Goal: Task Accomplishment & Management: Manage account settings

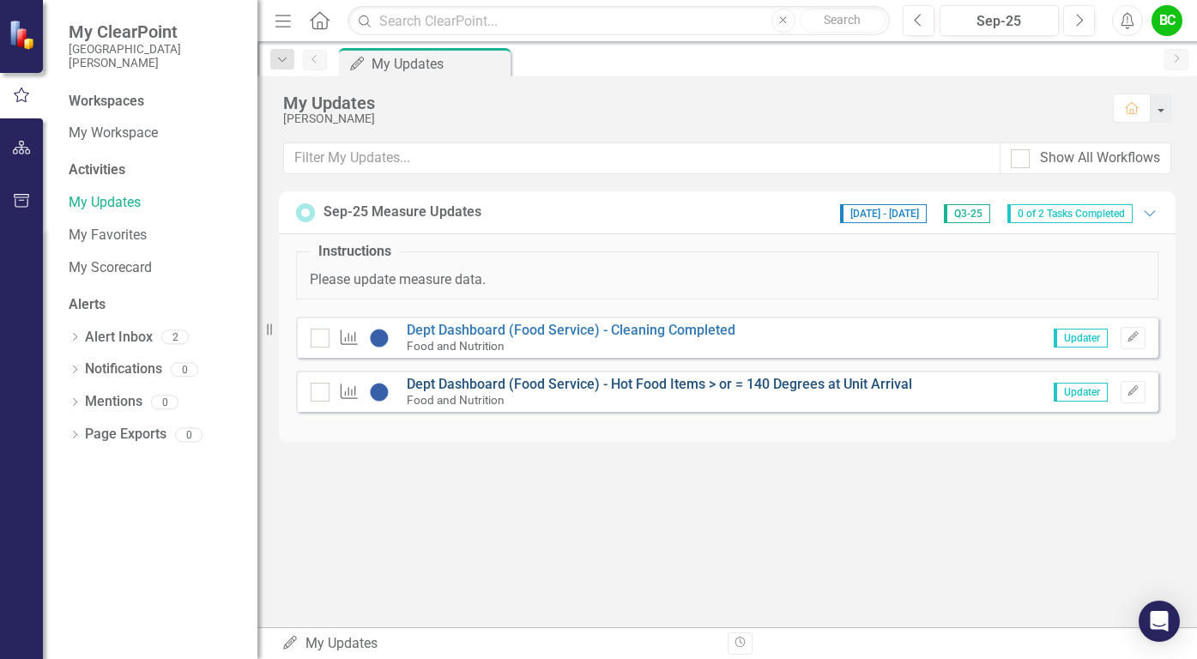
click at [481, 385] on link "Dept Dashboard (Food Service) - Hot Food Items > or = 140 Degrees at Unit Arriv…" at bounding box center [659, 384] width 505 height 16
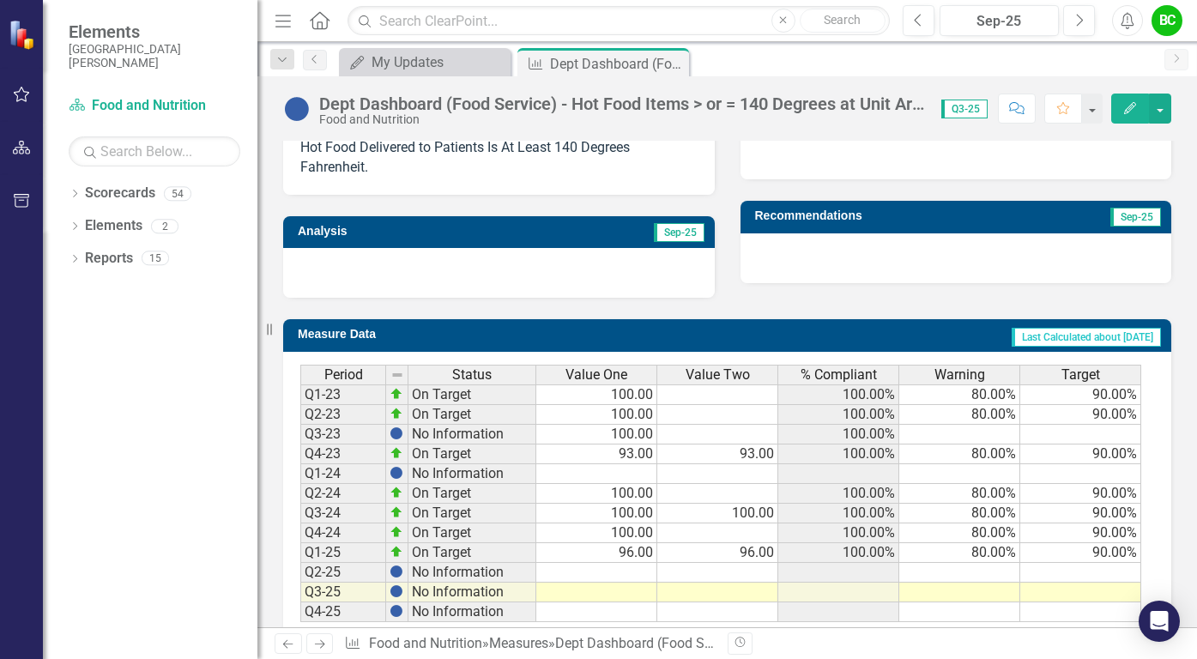
scroll to position [534, 0]
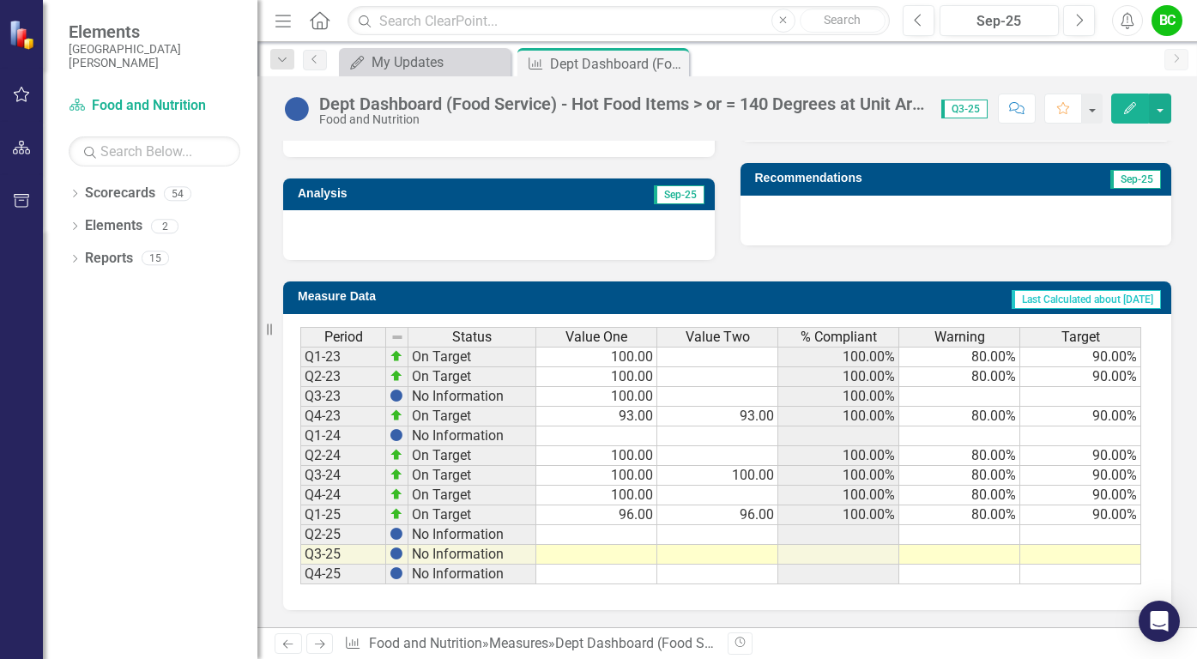
click at [635, 533] on td at bounding box center [596, 535] width 121 height 20
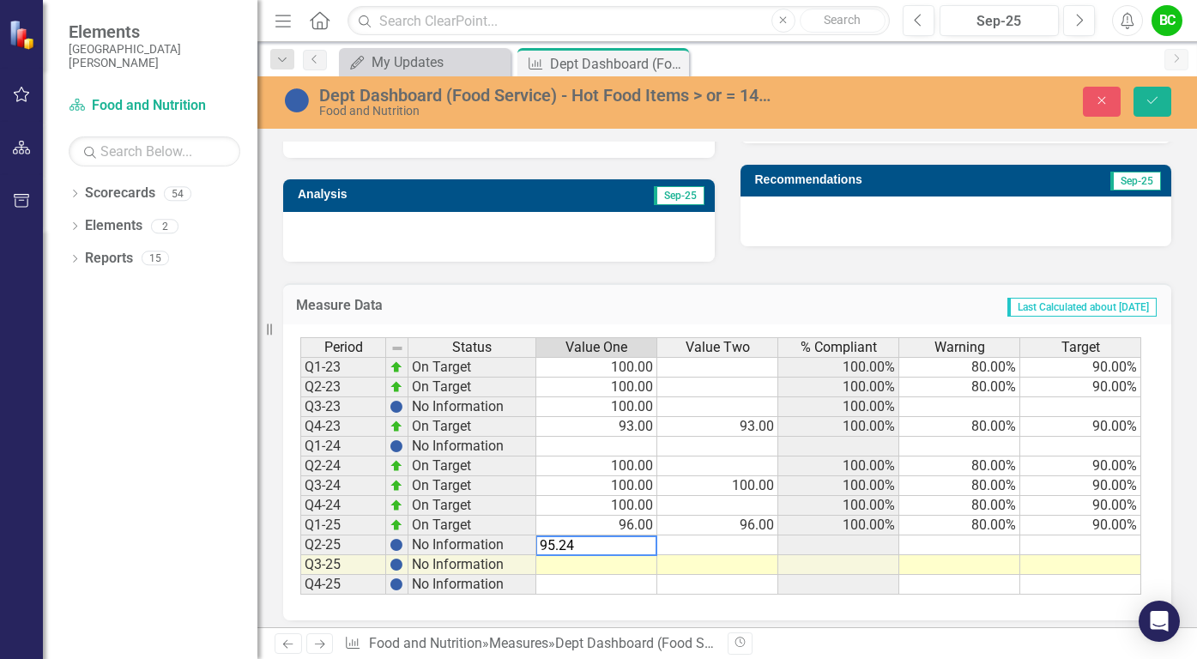
type textarea "95.24"
click at [800, 270] on div "Measure Data Last Calculated about [DATE] Period Status Value One Value Two % C…" at bounding box center [727, 442] width 914 height 360
click at [1155, 101] on icon "Save" at bounding box center [1152, 100] width 15 height 12
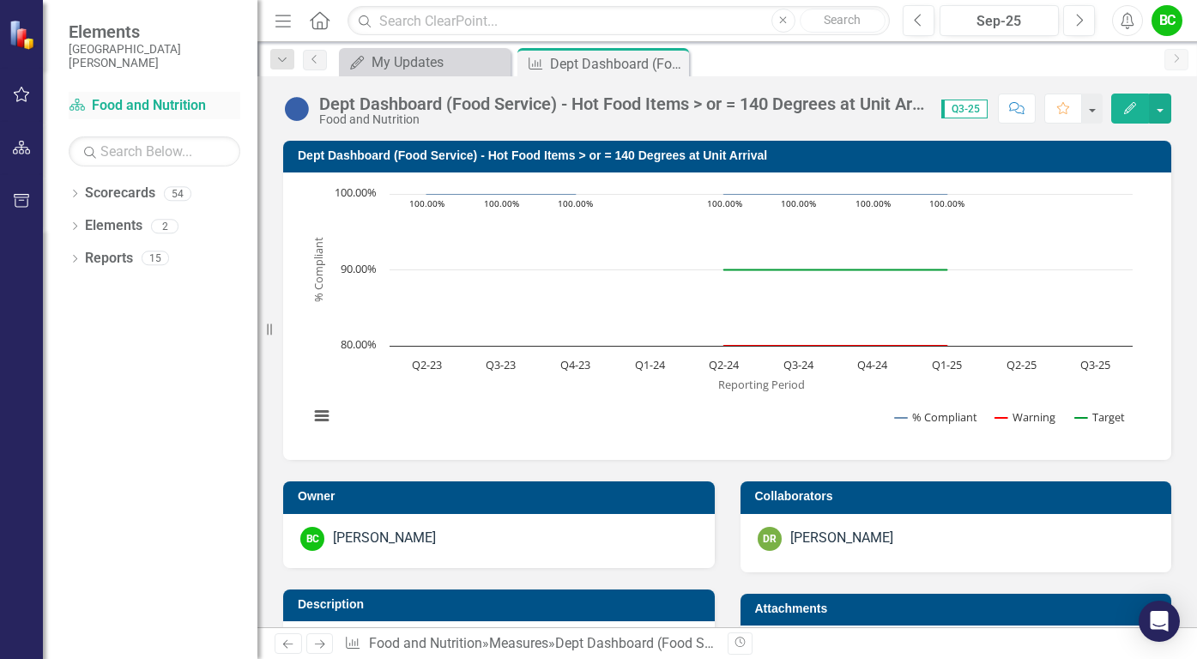
click at [104, 107] on link "Scorecard Food and Nutrition" at bounding box center [155, 106] width 172 height 20
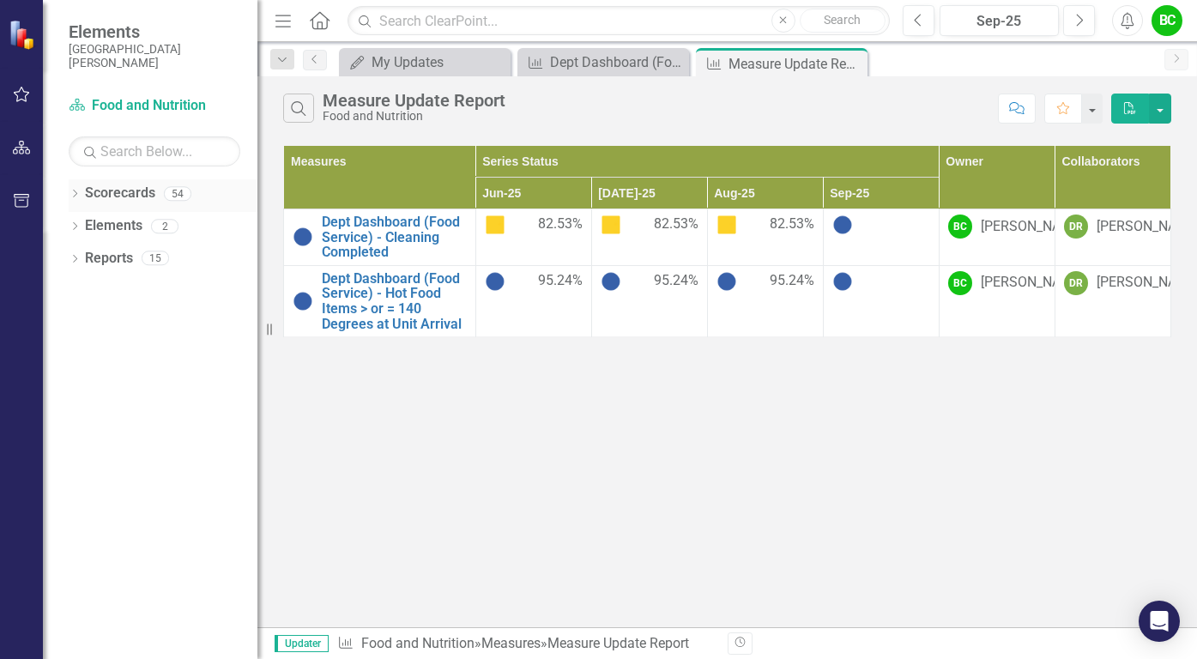
click at [74, 191] on icon "Dropdown" at bounding box center [75, 195] width 12 height 9
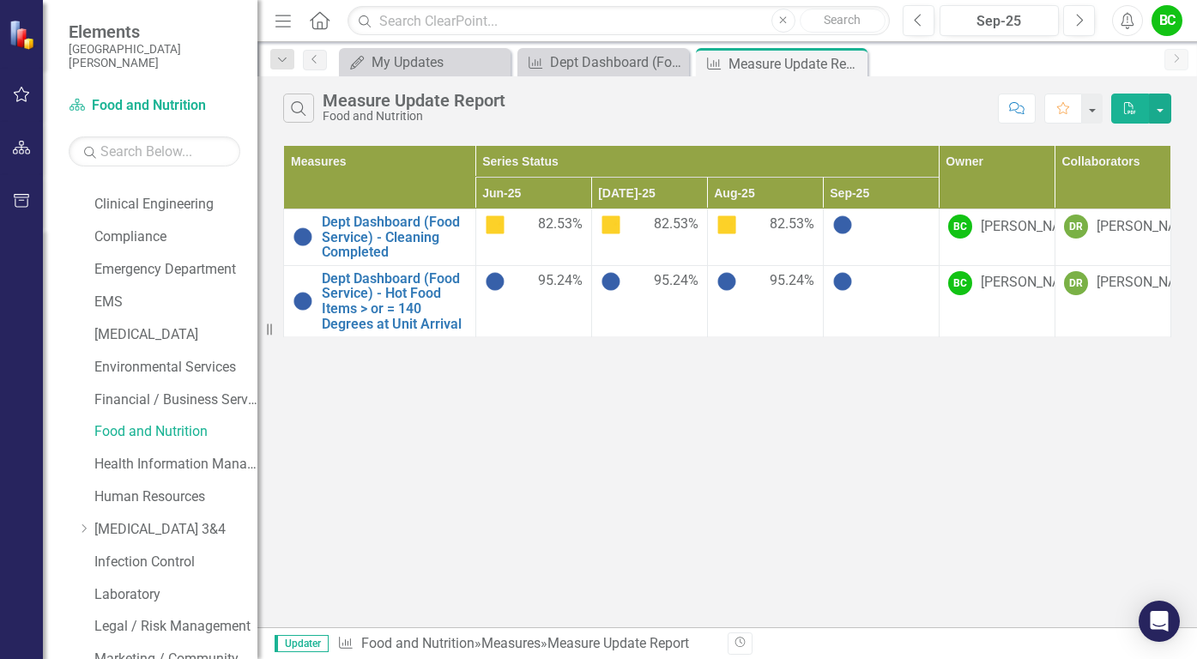
scroll to position [408, 0]
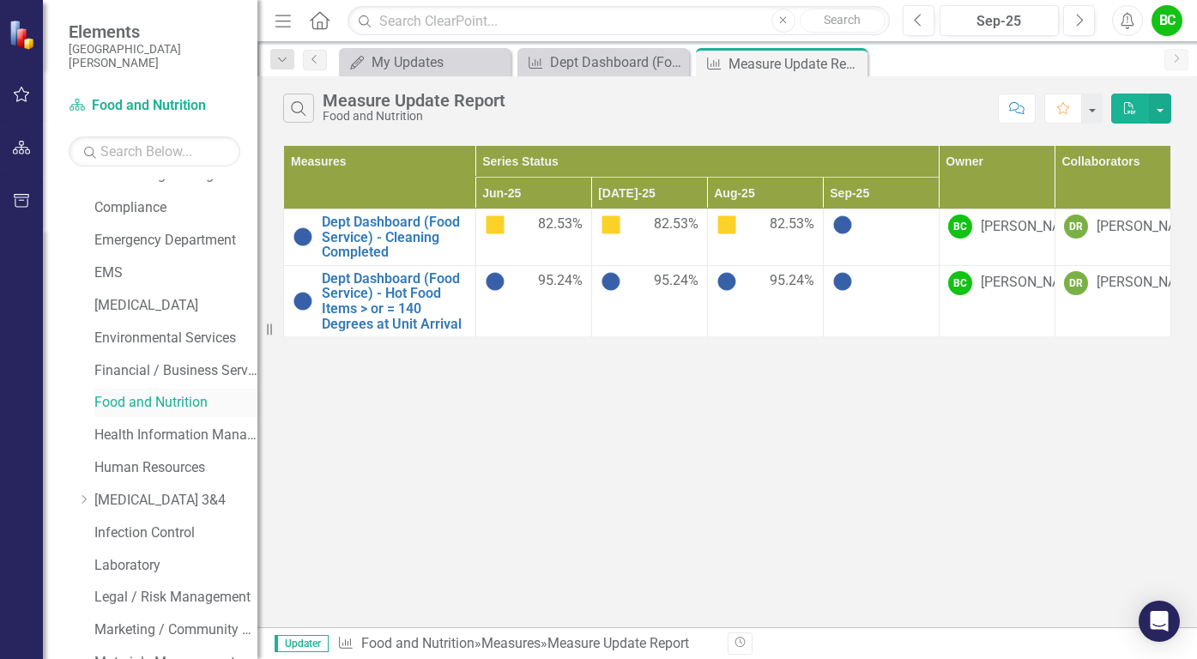
click at [182, 402] on link "Food and Nutrition" at bounding box center [175, 403] width 163 height 20
click at [1164, 110] on button "button" at bounding box center [1160, 109] width 22 height 30
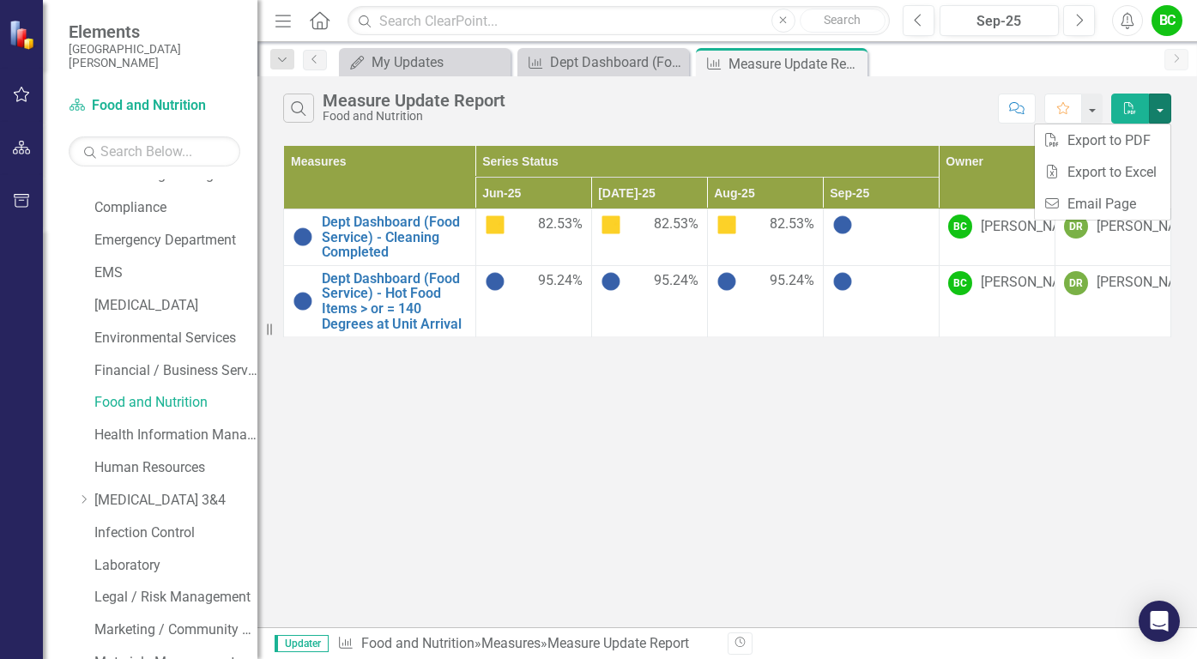
click at [805, 108] on div "Search Measure Update Report Food and Nutrition" at bounding box center [636, 108] width 706 height 29
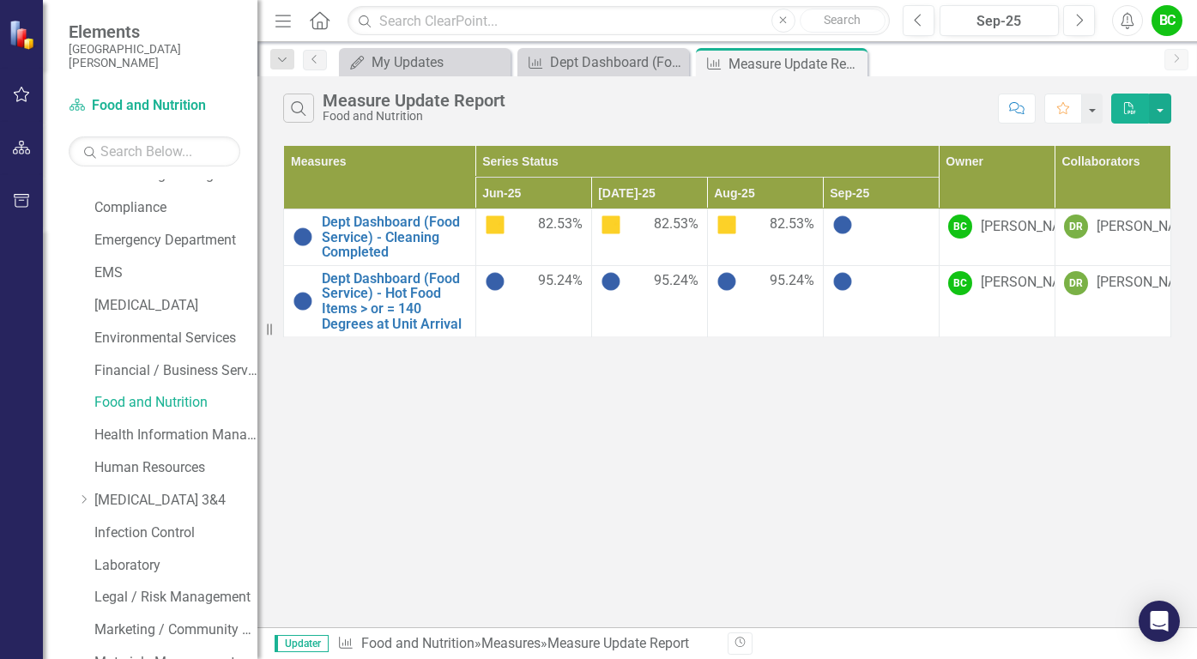
drag, startPoint x: 1005, startPoint y: 298, endPoint x: 982, endPoint y: 301, distance: 23.4
click at [982, 293] on div "[PERSON_NAME]" at bounding box center [1032, 283] width 103 height 20
click at [662, 123] on div "Search Measure Update Report Food and Nutrition" at bounding box center [636, 108] width 706 height 29
click at [16, 150] on icon "button" at bounding box center [22, 148] width 18 height 14
drag, startPoint x: 16, startPoint y: 150, endPoint x: 10, endPoint y: 137, distance: 14.2
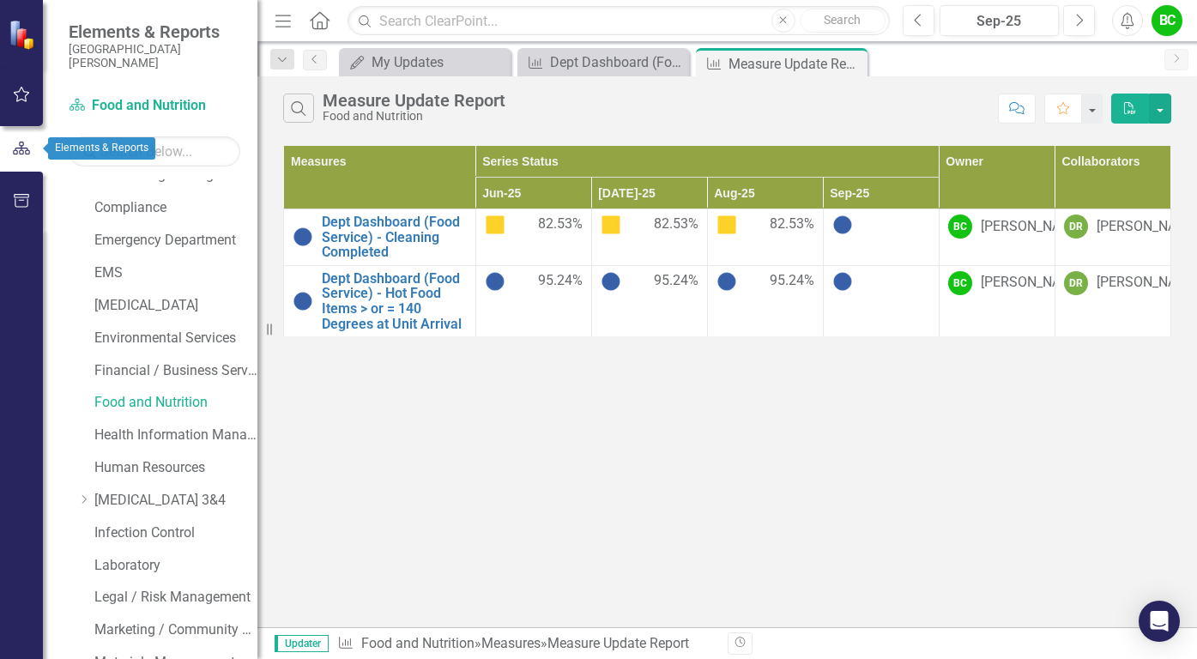
click at [10, 137] on button "button" at bounding box center [21, 149] width 43 height 28
click at [24, 97] on icon "button" at bounding box center [22, 95] width 18 height 14
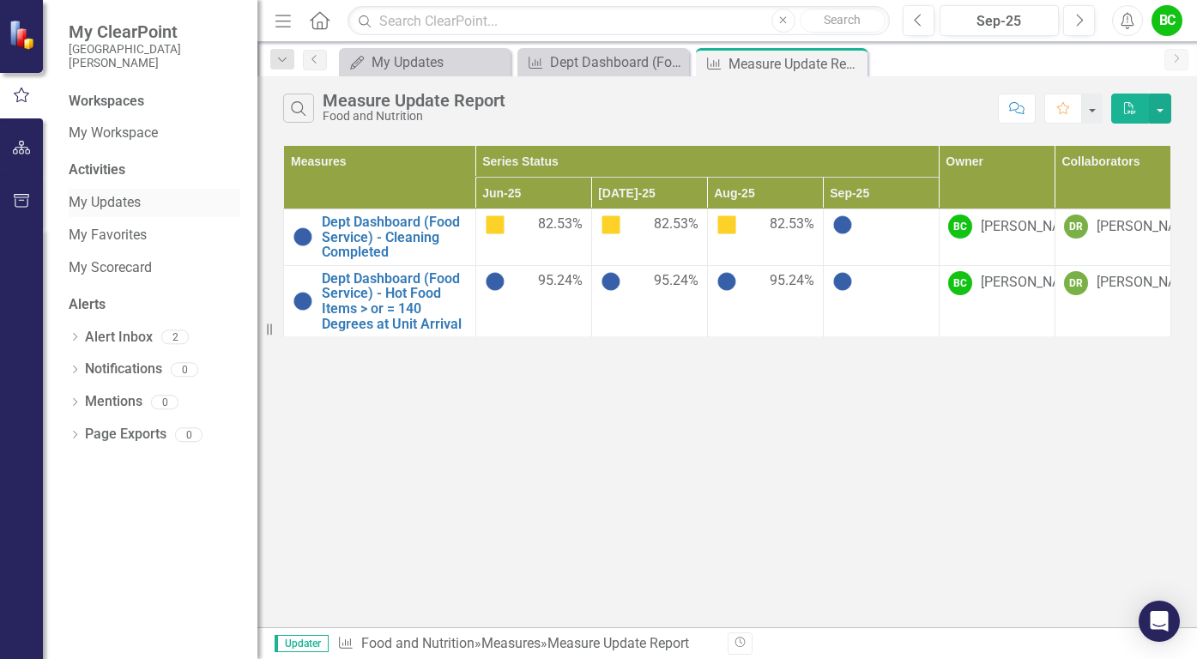
click at [127, 198] on link "My Updates" at bounding box center [155, 203] width 172 height 20
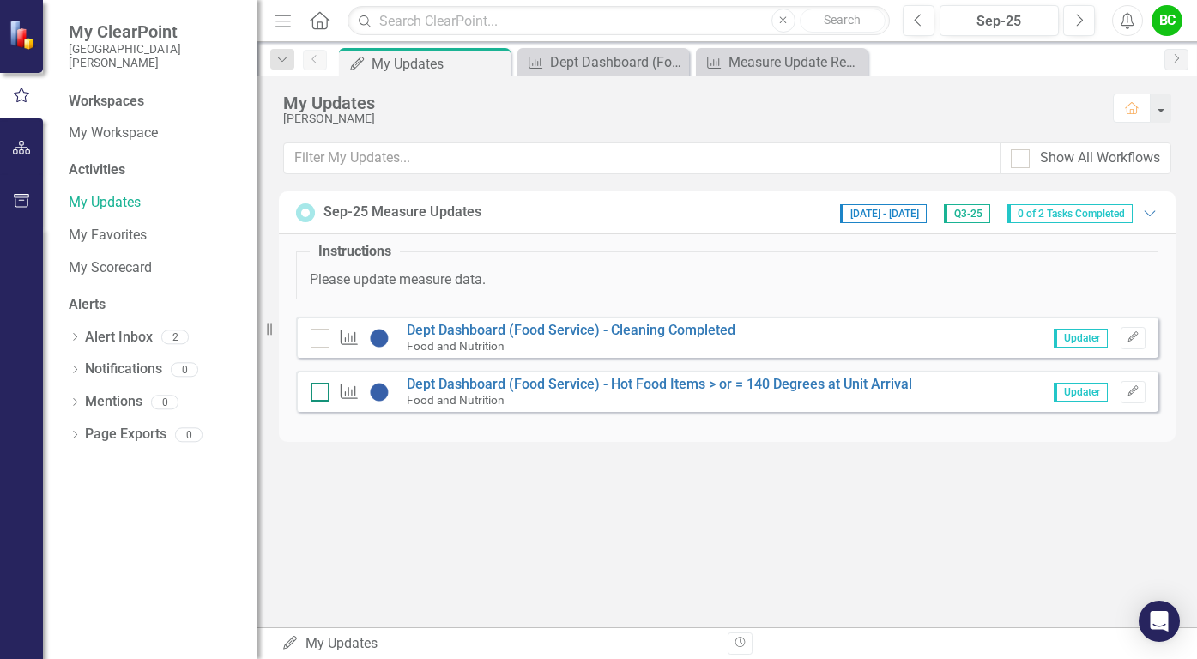
click at [316, 391] on input "checkbox" at bounding box center [316, 388] width 11 height 11
checkbox input "true"
click at [1034, 109] on div "My Updates" at bounding box center [689, 103] width 813 height 19
click at [505, 386] on link "Dept Dashboard (Food Service) - Hot Food Items > or = 140 Degrees at Unit Arriv…" at bounding box center [659, 384] width 505 height 16
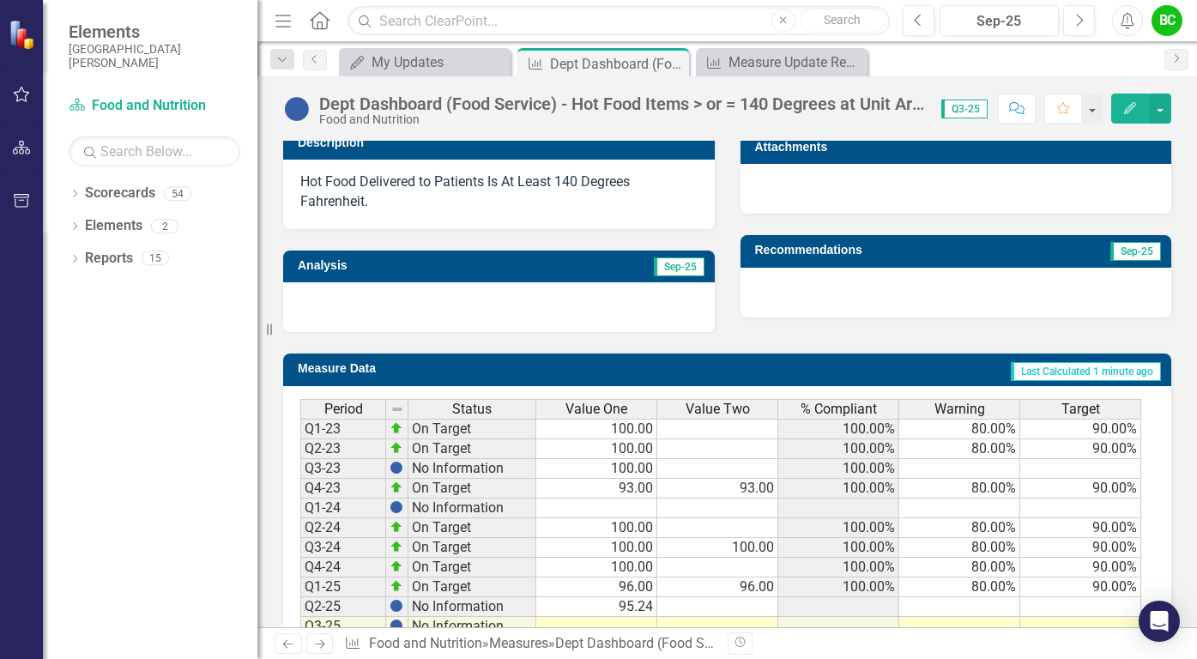
scroll to position [534, 0]
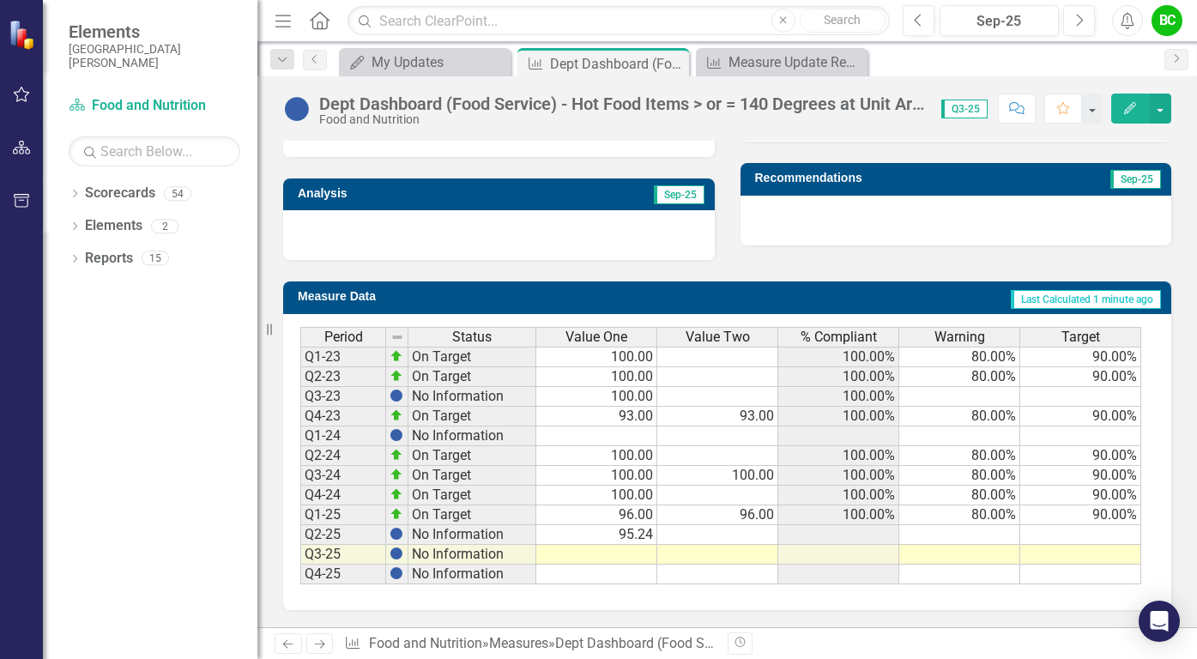
click at [765, 549] on td at bounding box center [717, 555] width 121 height 20
click at [769, 530] on td at bounding box center [717, 535] width 121 height 20
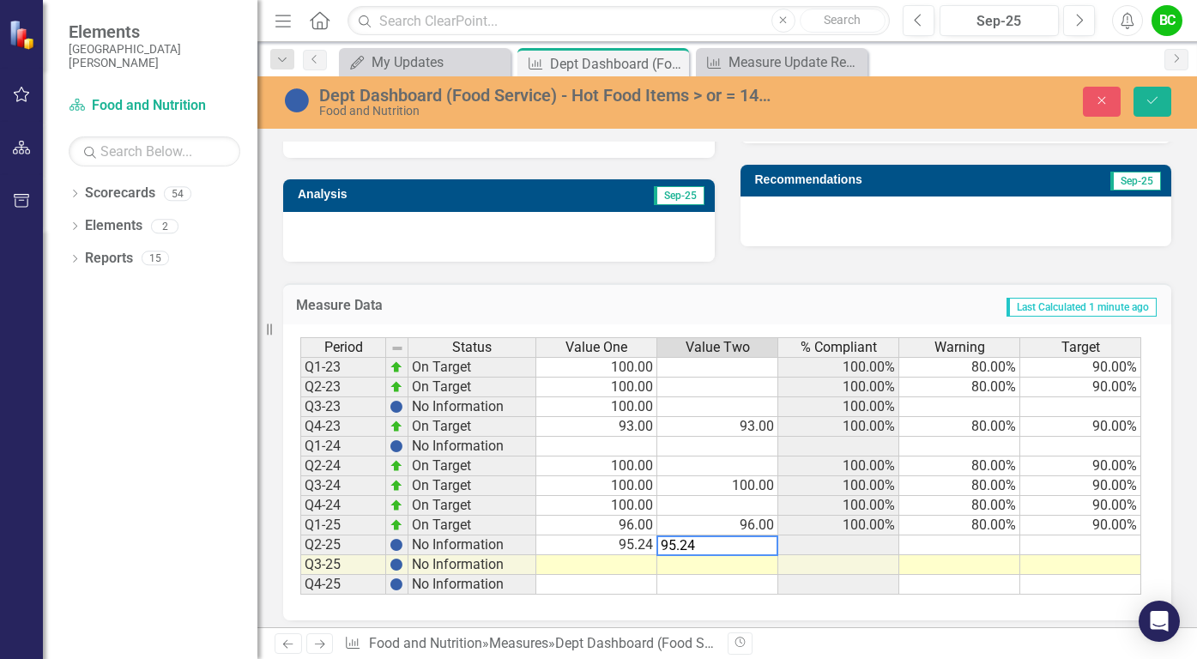
type textarea "95.24"
click at [789, 276] on div "Measure Data Last Calculated 1 minute ago Period Status Value One Value Two % C…" at bounding box center [727, 442] width 914 height 360
click at [1152, 93] on button "Save" at bounding box center [1153, 102] width 38 height 30
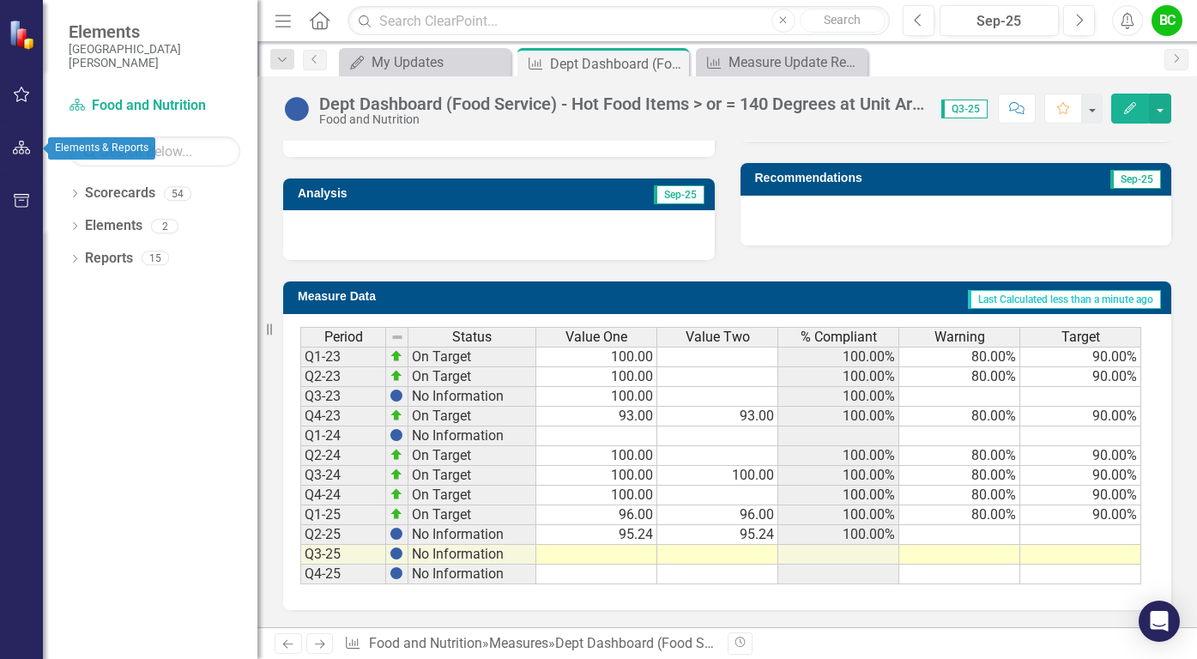
click at [25, 143] on icon "button" at bounding box center [22, 148] width 18 height 14
click at [20, 147] on icon "button" at bounding box center [21, 148] width 19 height 15
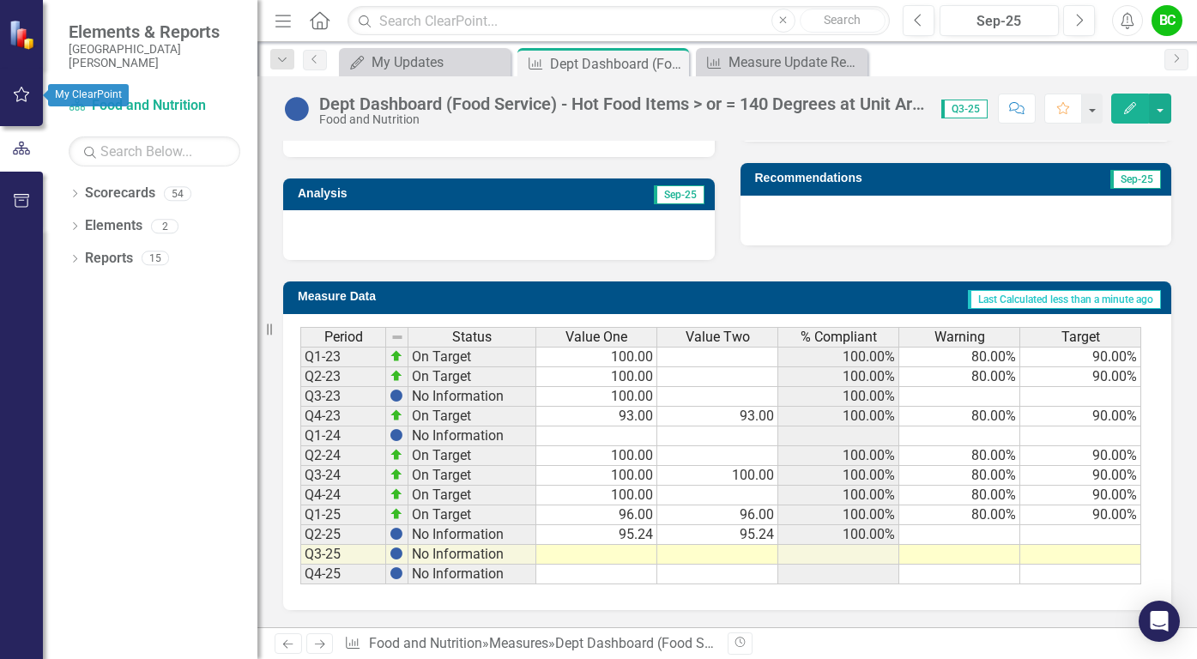
click at [23, 99] on icon "button" at bounding box center [22, 95] width 18 height 14
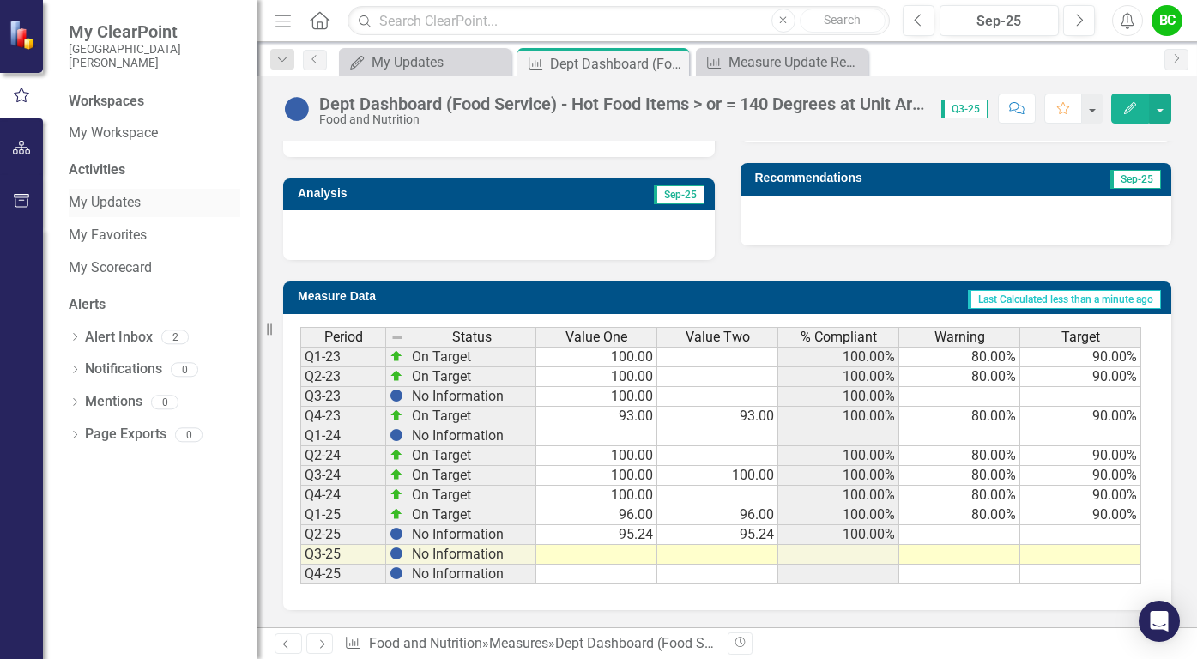
click at [137, 202] on link "My Updates" at bounding box center [155, 203] width 172 height 20
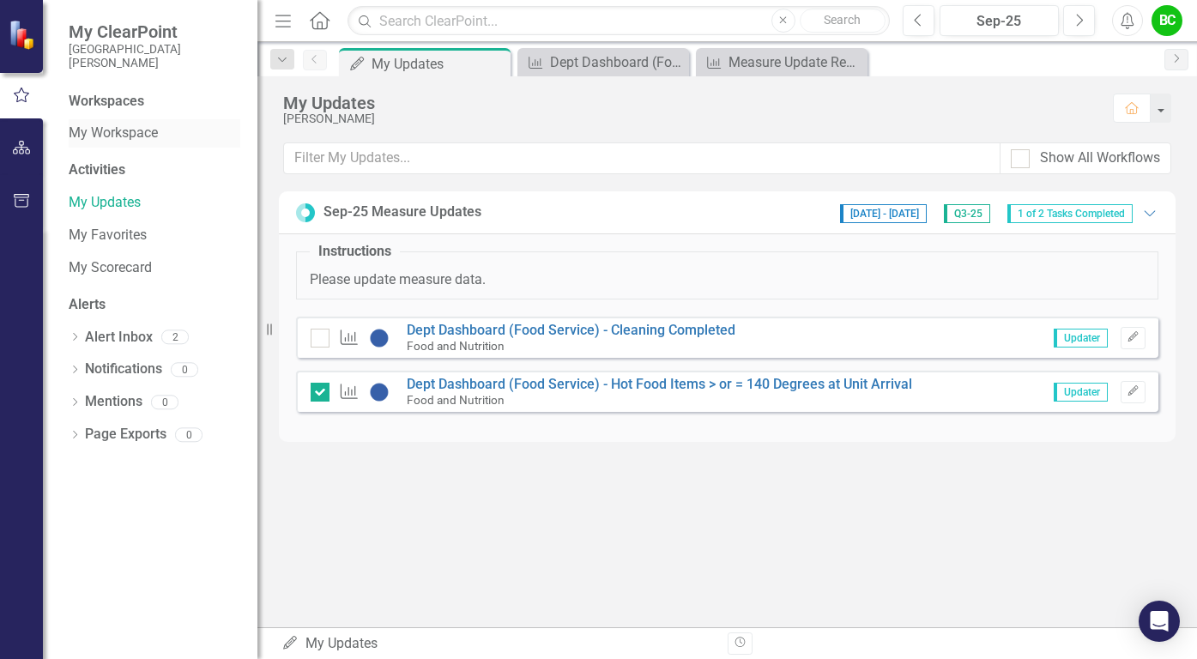
click at [77, 129] on link "My Workspace" at bounding box center [155, 134] width 172 height 20
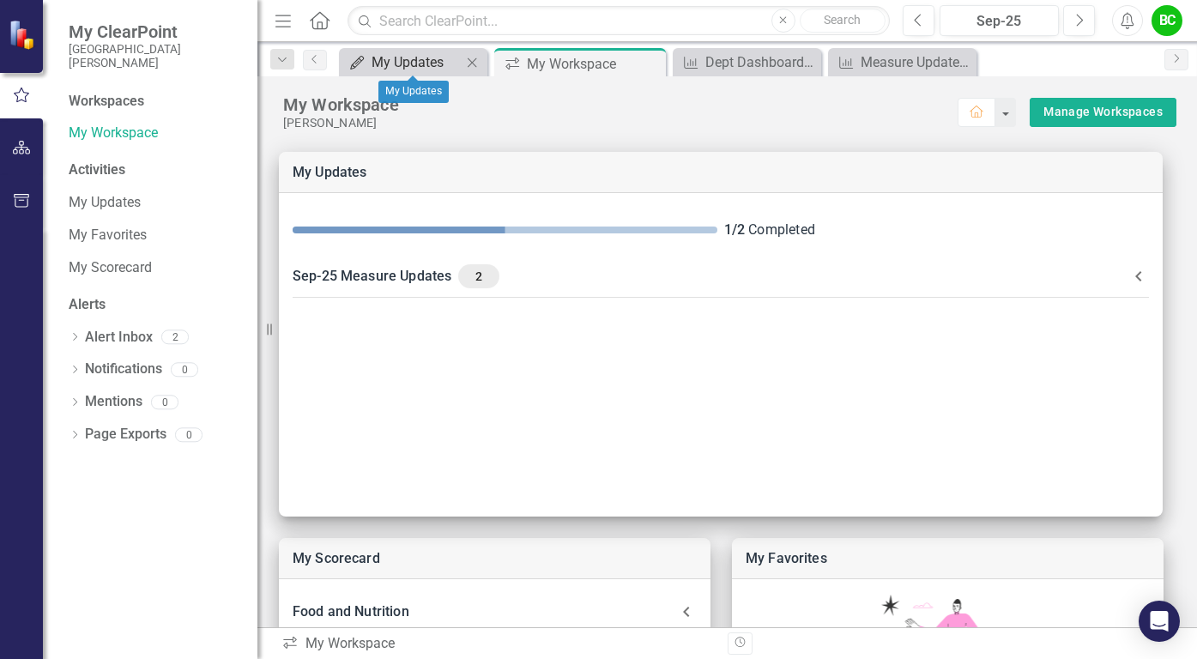
click at [398, 64] on div "My Updates" at bounding box center [417, 61] width 90 height 21
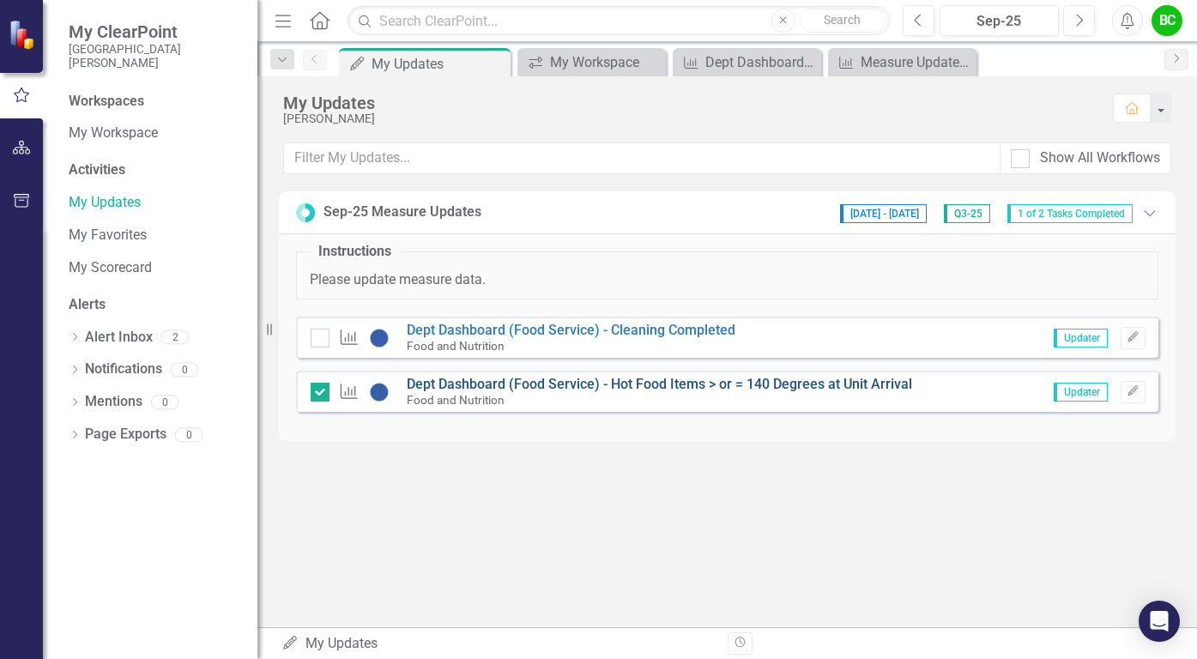
click at [490, 383] on link "Dept Dashboard (Food Service) - Hot Food Items > or = 140 Degrees at Unit Arriv…" at bounding box center [659, 384] width 505 height 16
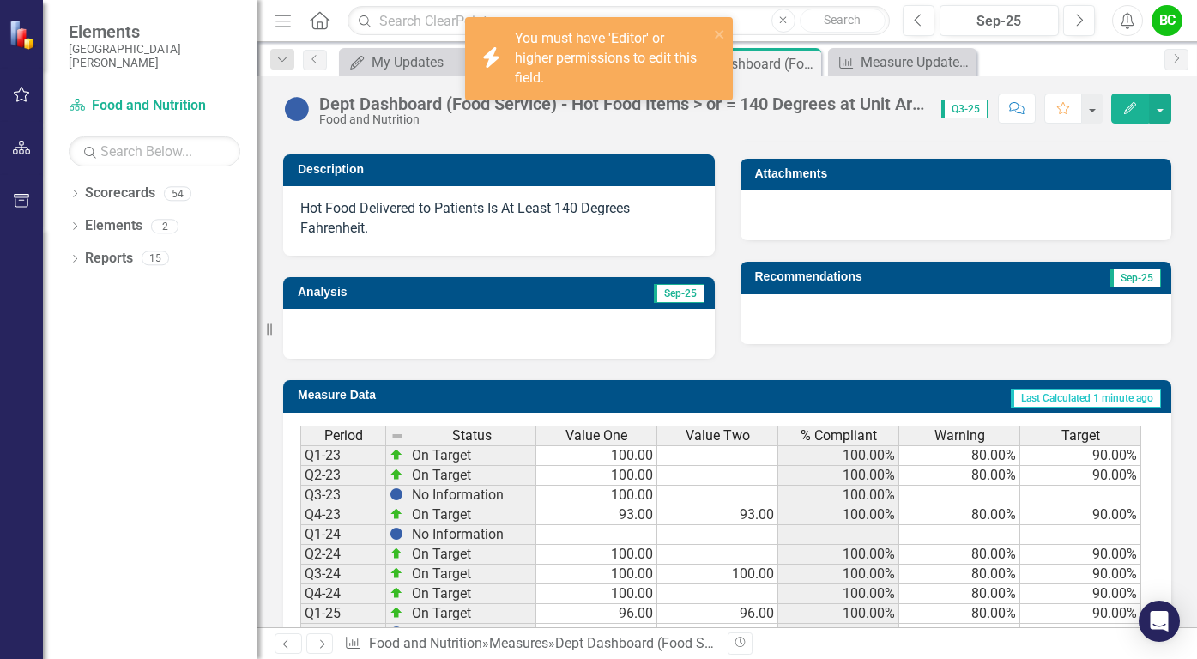
scroll to position [534, 0]
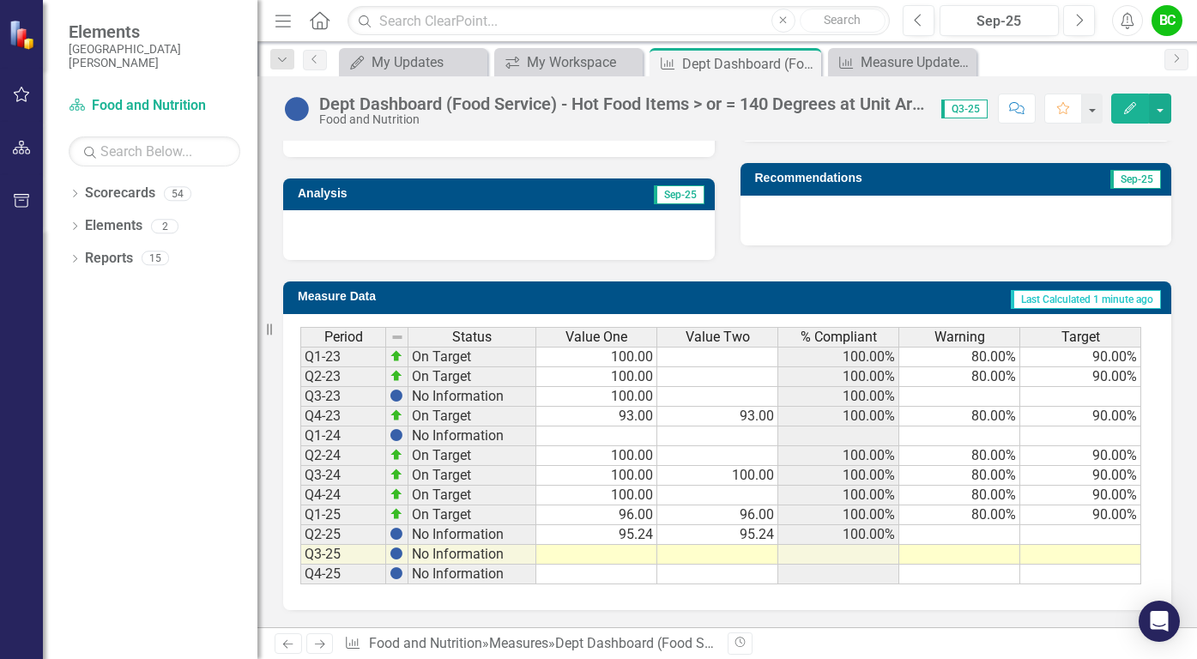
click at [1006, 537] on td at bounding box center [959, 535] width 121 height 20
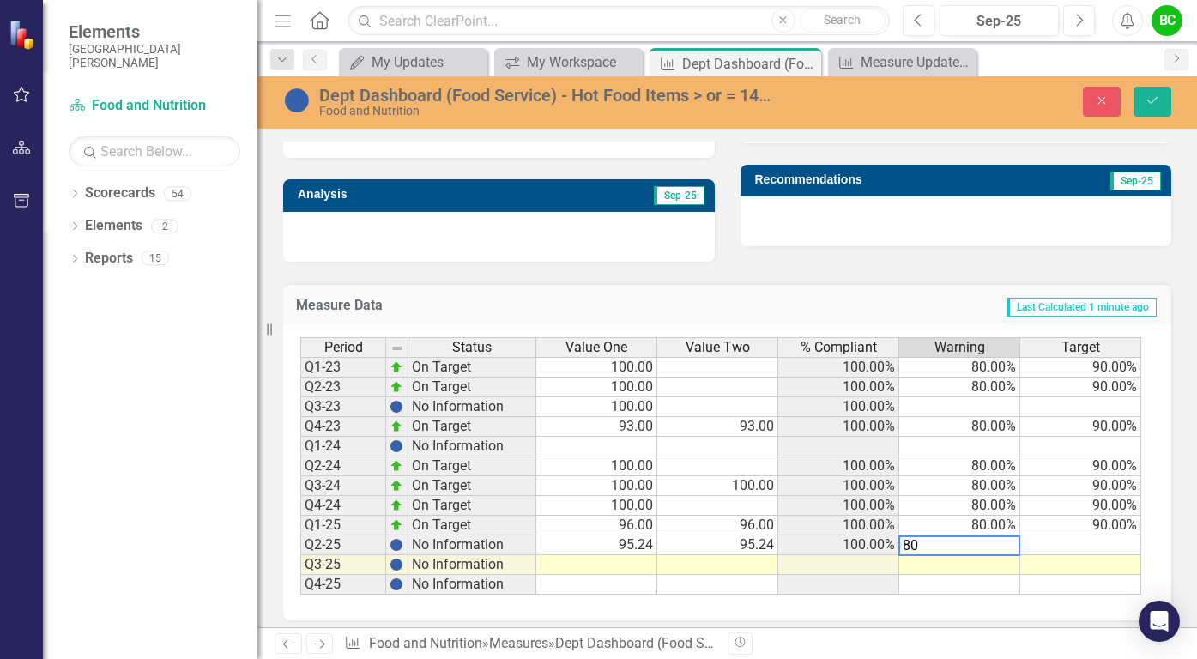
type textarea "80"
click at [1075, 539] on td at bounding box center [1080, 545] width 121 height 20
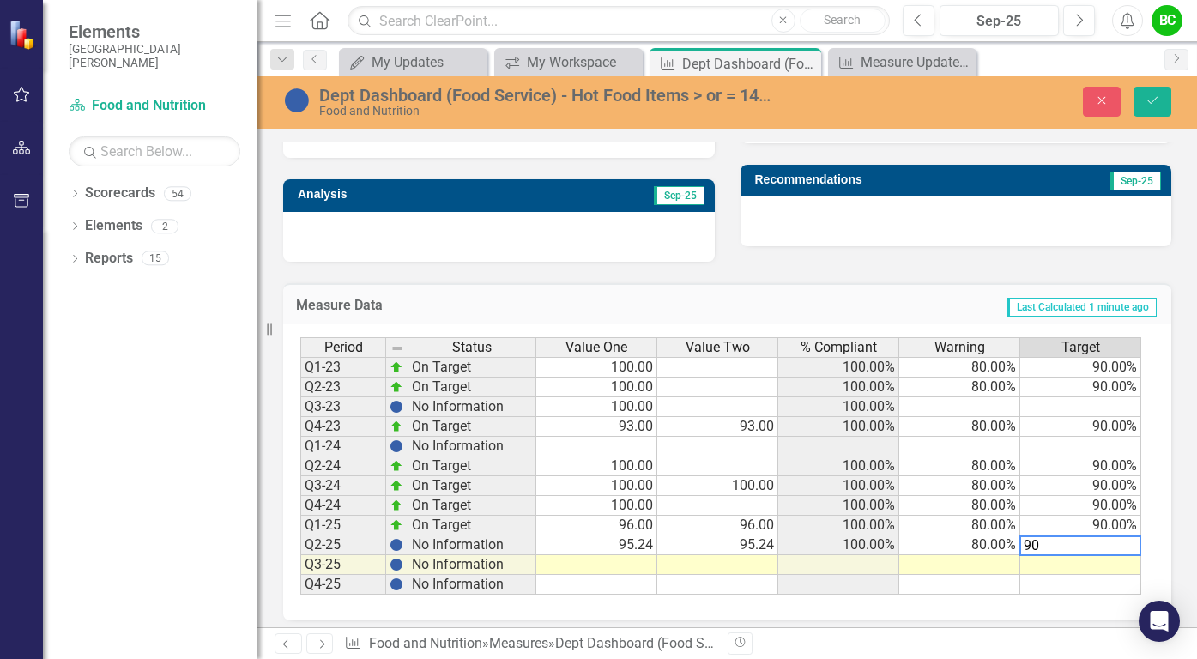
type textarea "90"
click at [916, 253] on div "Owner BC [PERSON_NAME] Description Hot Food Delivered to Patients Is At Least 1…" at bounding box center [727, 95] width 914 height 334
click at [1152, 98] on icon "Save" at bounding box center [1152, 100] width 15 height 12
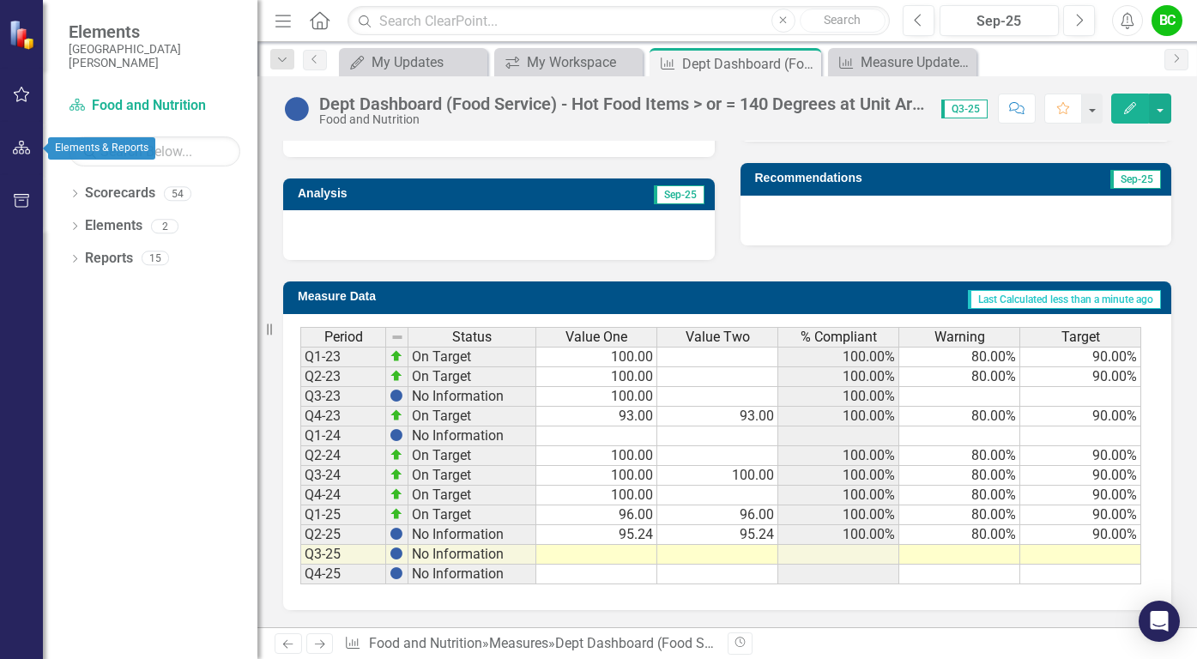
click at [21, 148] on icon "button" at bounding box center [22, 148] width 18 height 14
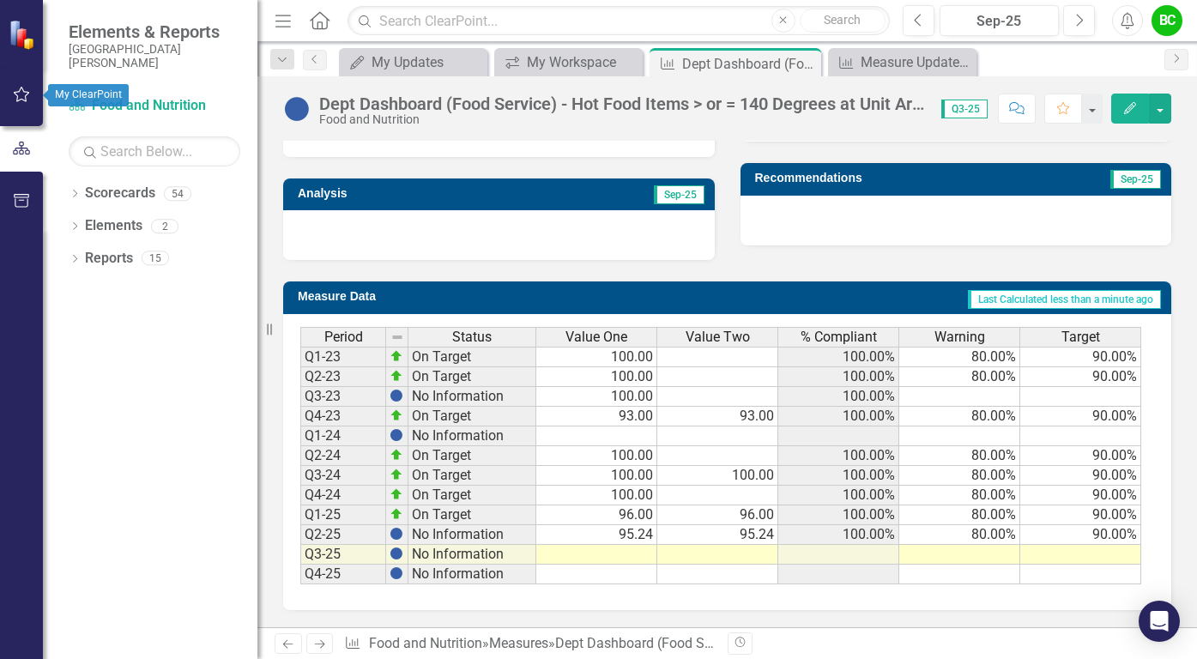
click at [25, 100] on icon "button" at bounding box center [22, 95] width 18 height 14
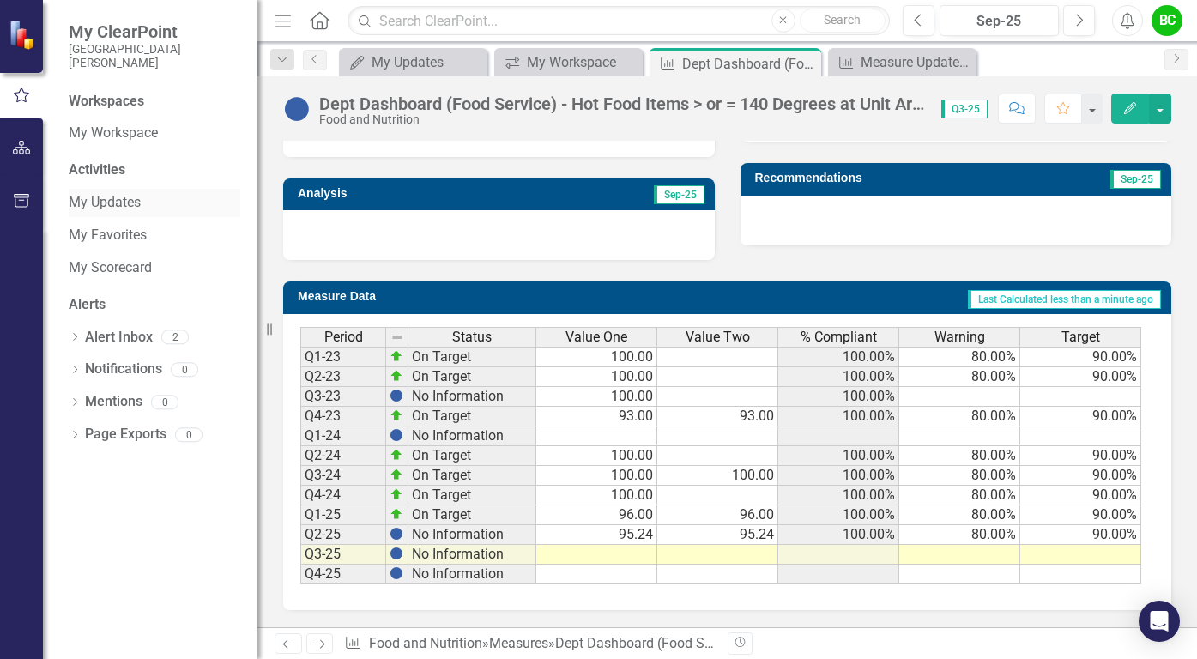
click at [131, 200] on link "My Updates" at bounding box center [155, 203] width 172 height 20
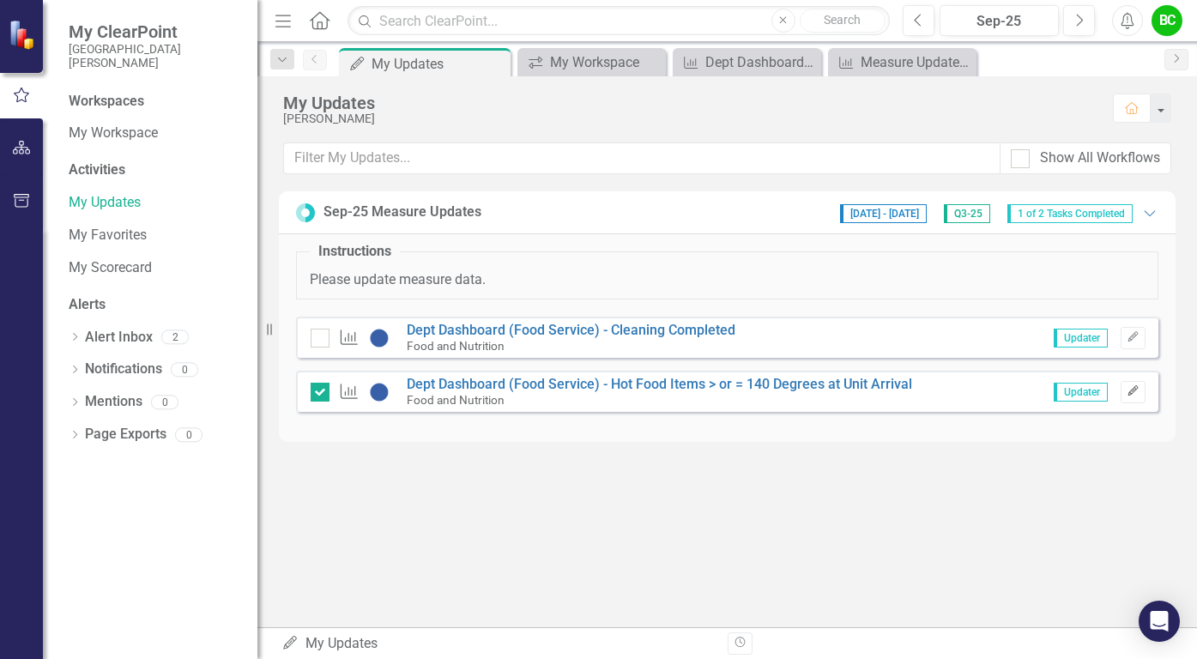
click at [1144, 393] on button "Edit" at bounding box center [1133, 392] width 25 height 22
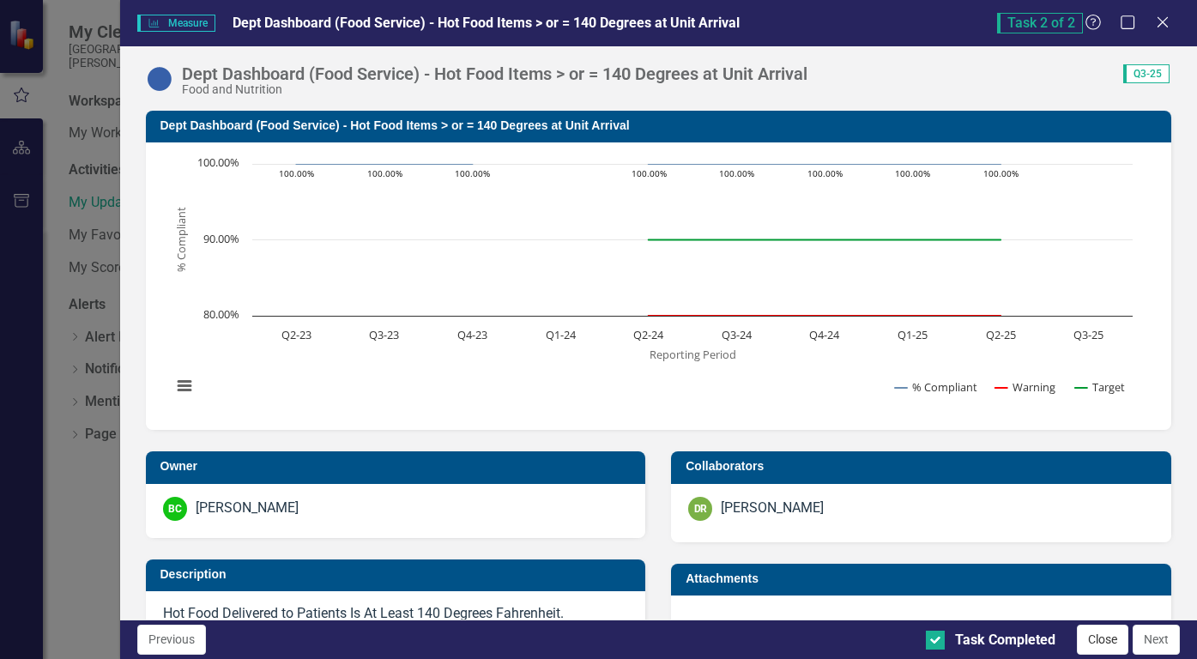
click at [1099, 635] on button "Close" at bounding box center [1102, 640] width 51 height 30
